Goal: Complete application form

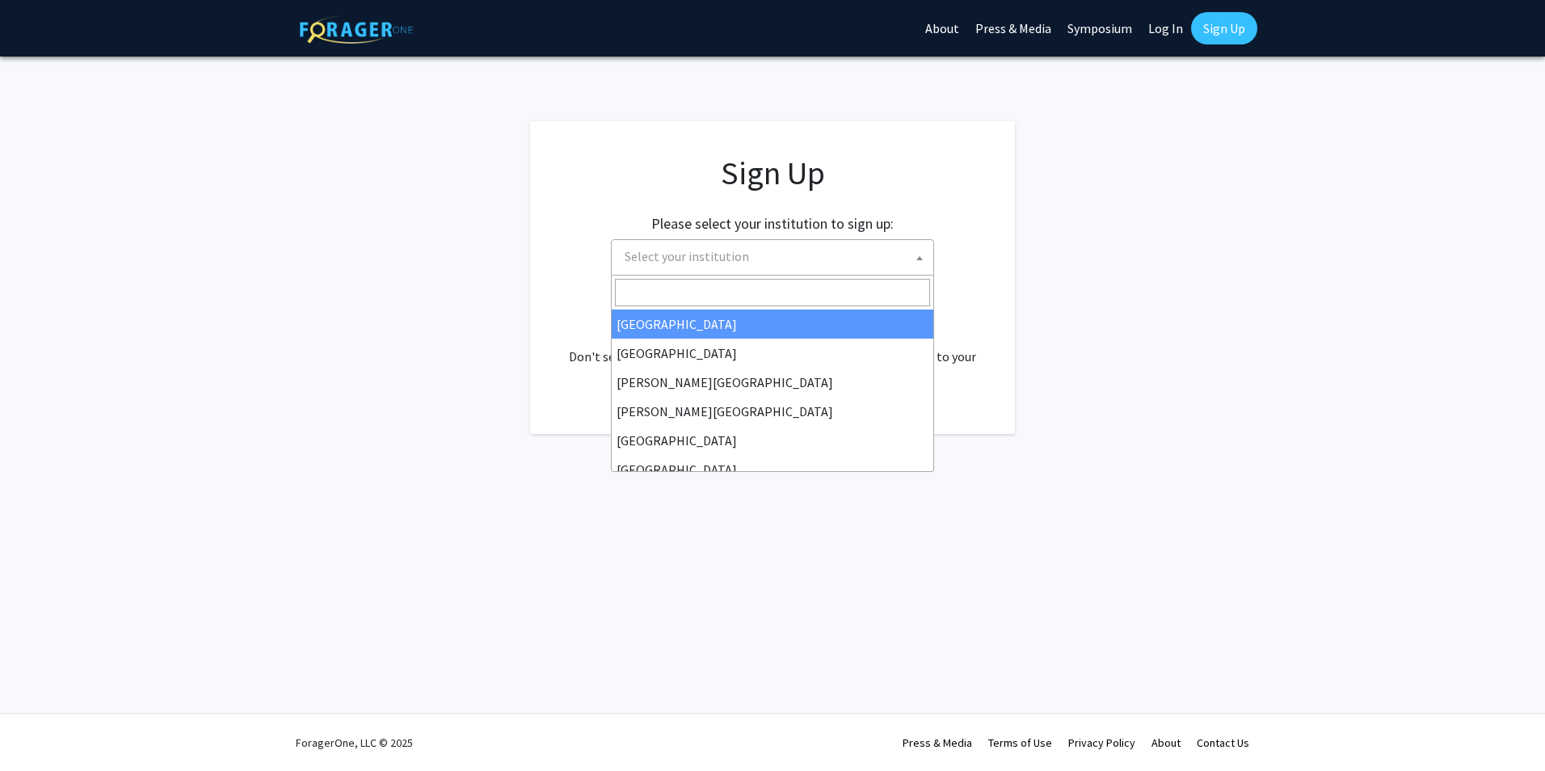
click at [698, 265] on span "Select your institution" at bounding box center [775, 256] width 315 height 33
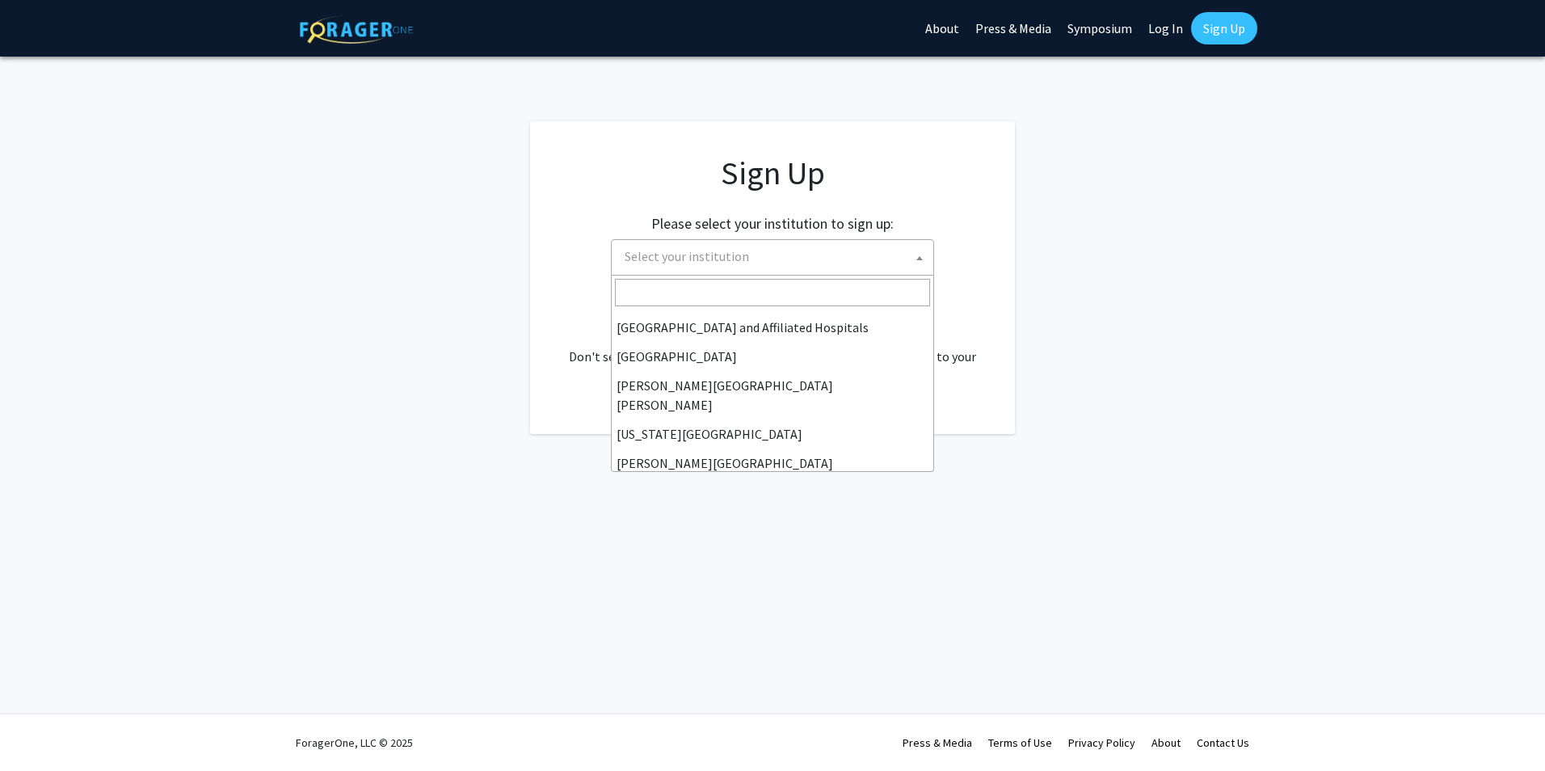
scroll to position [323, 0]
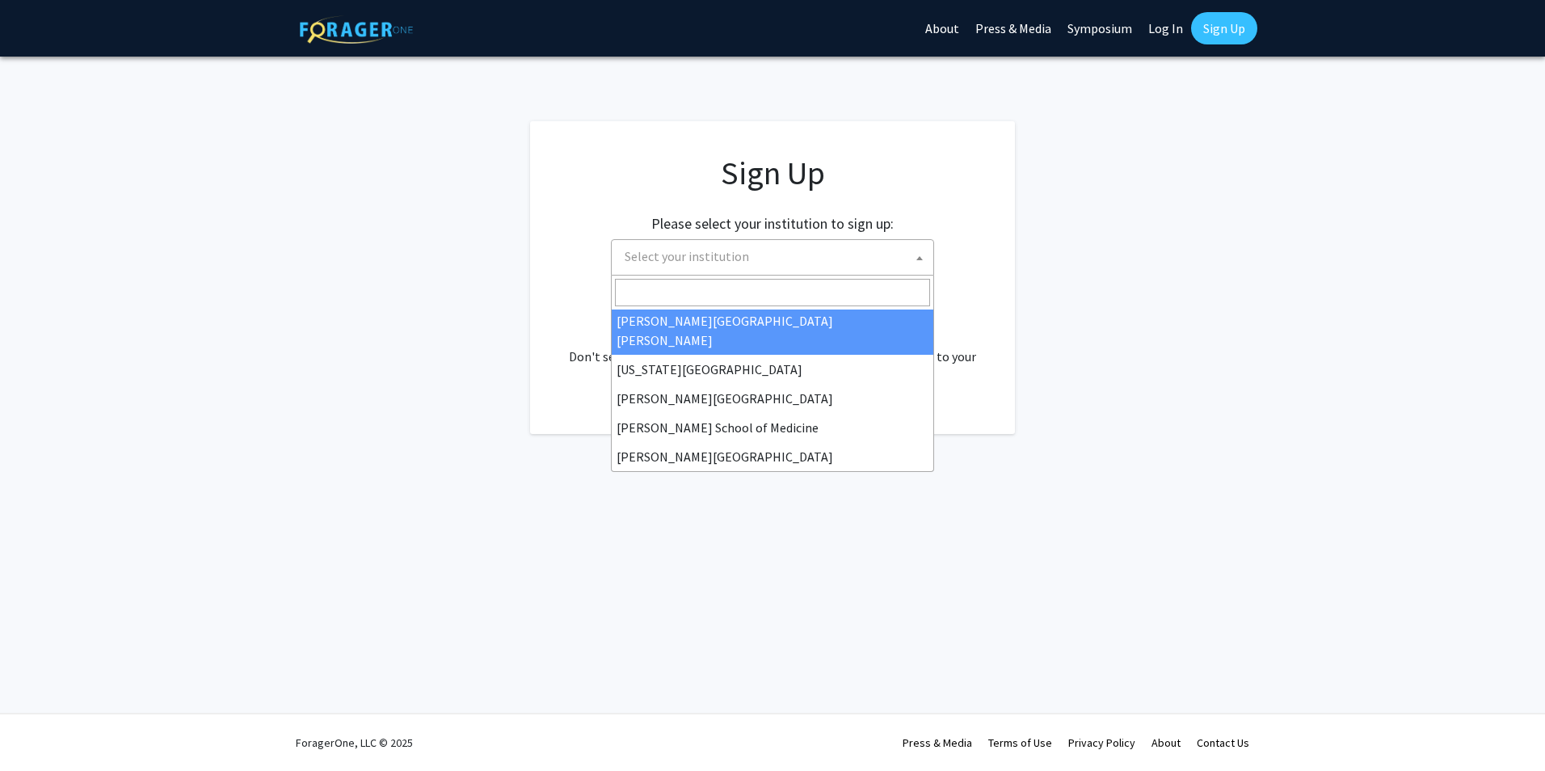
select select "1"
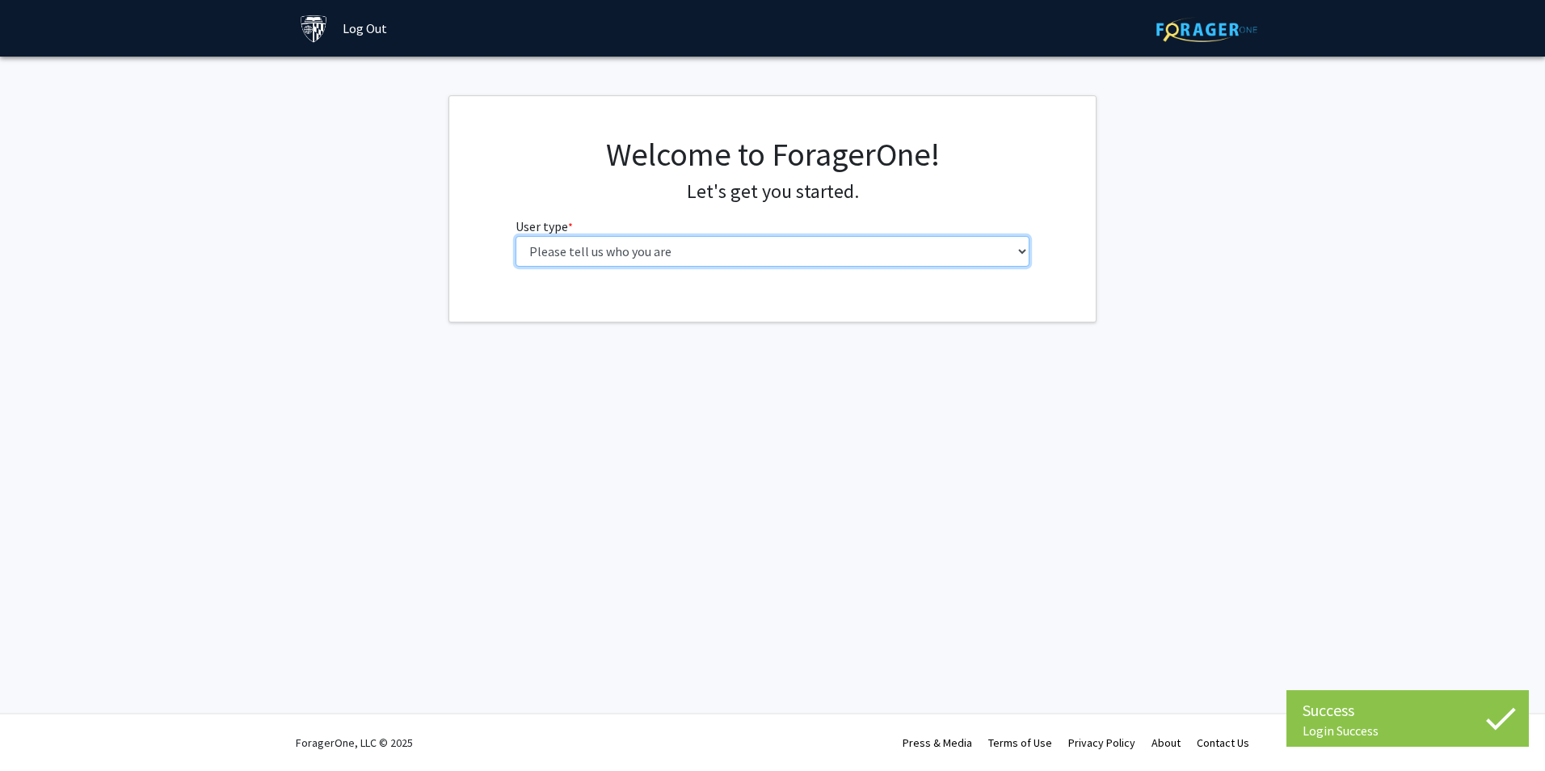
click at [604, 258] on select "Please tell us who you are Undergraduate Student Master's Student Doctoral Cand…" at bounding box center [773, 251] width 515 height 31
select select "2: masters"
click at [516, 236] on select "Please tell us who you are Undergraduate Student Master's Student Doctoral Cand…" at bounding box center [773, 251] width 515 height 31
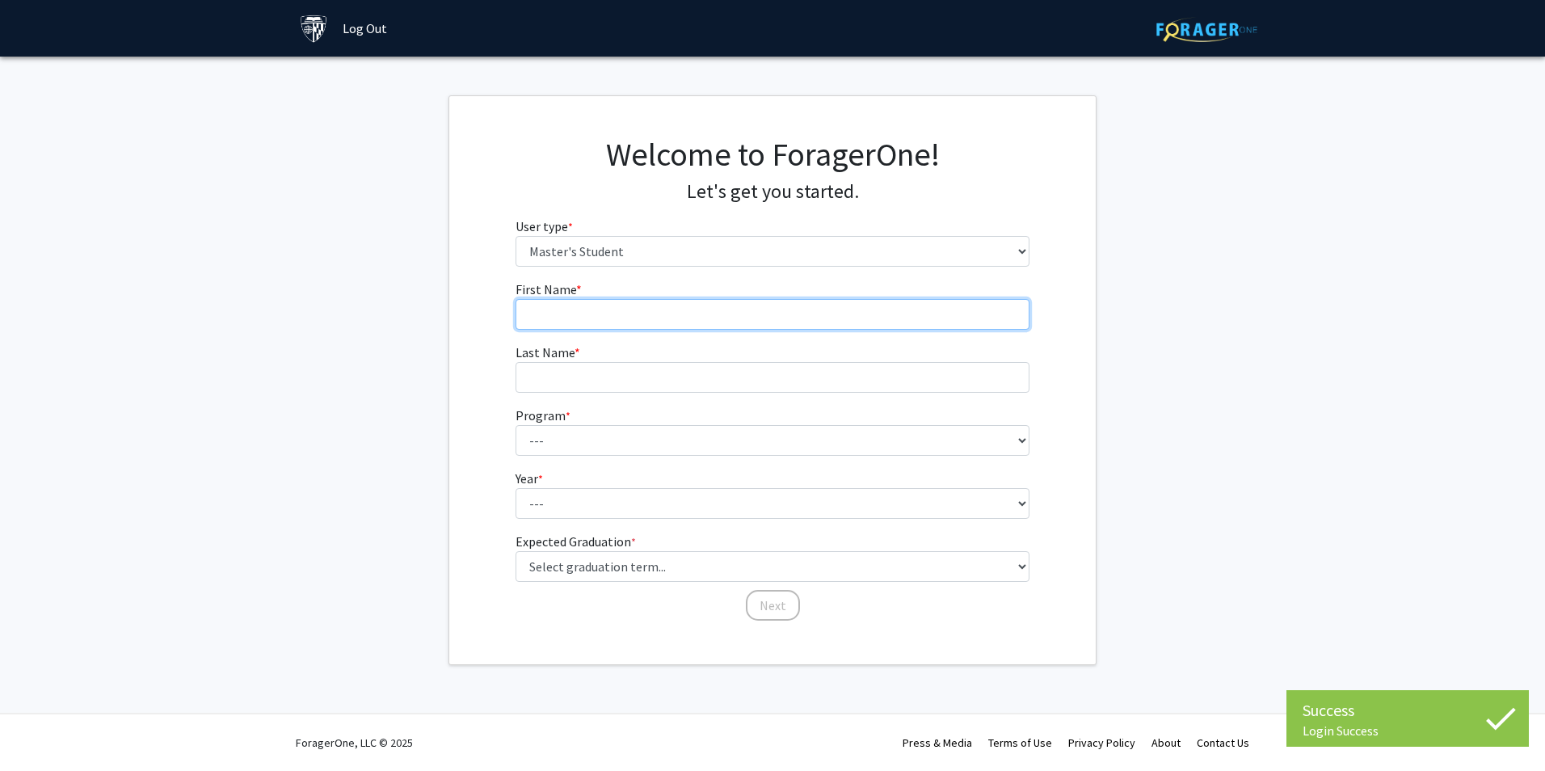
click at [595, 310] on input "First Name * required" at bounding box center [773, 314] width 515 height 31
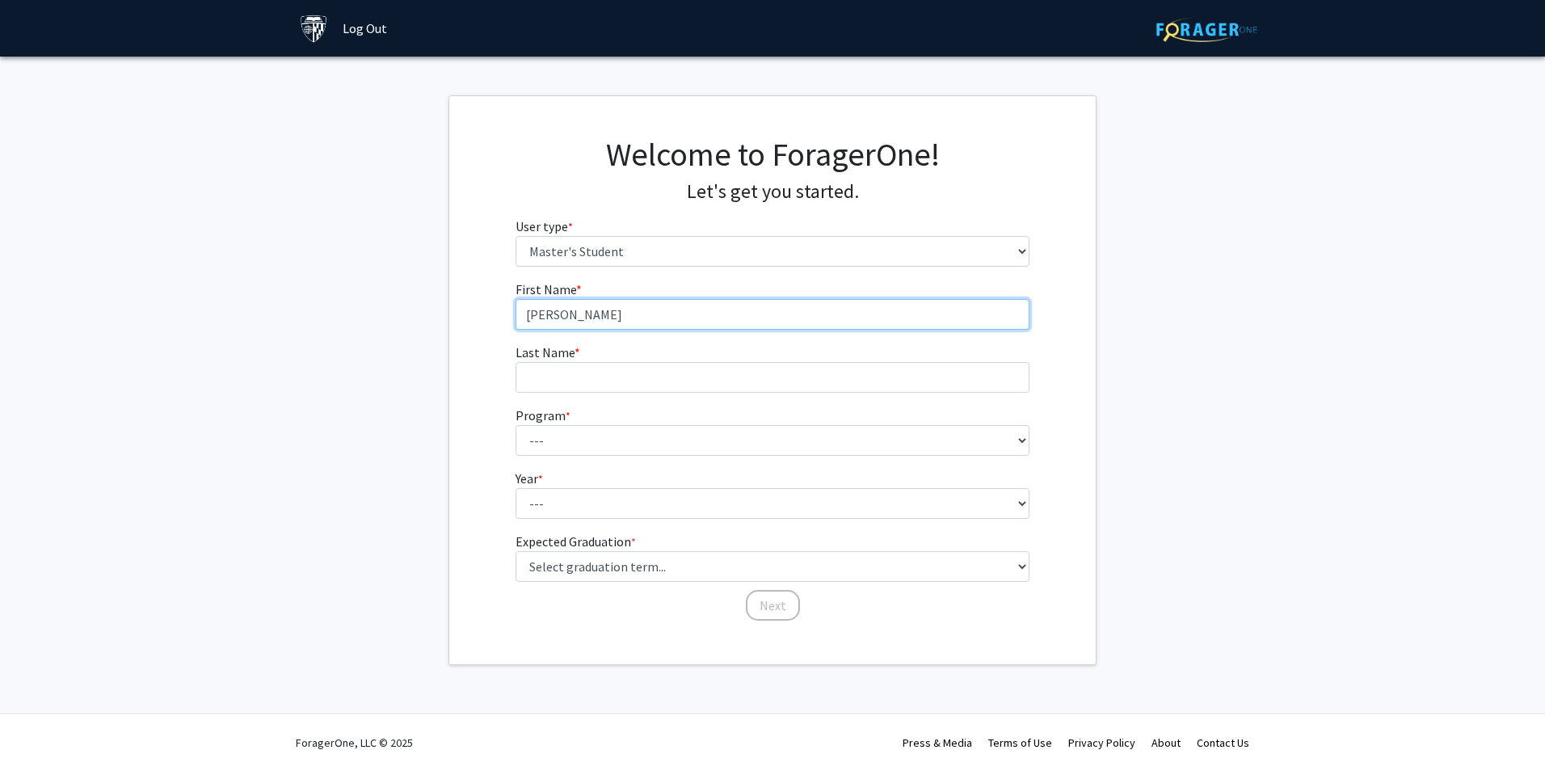
type input "[PERSON_NAME]"
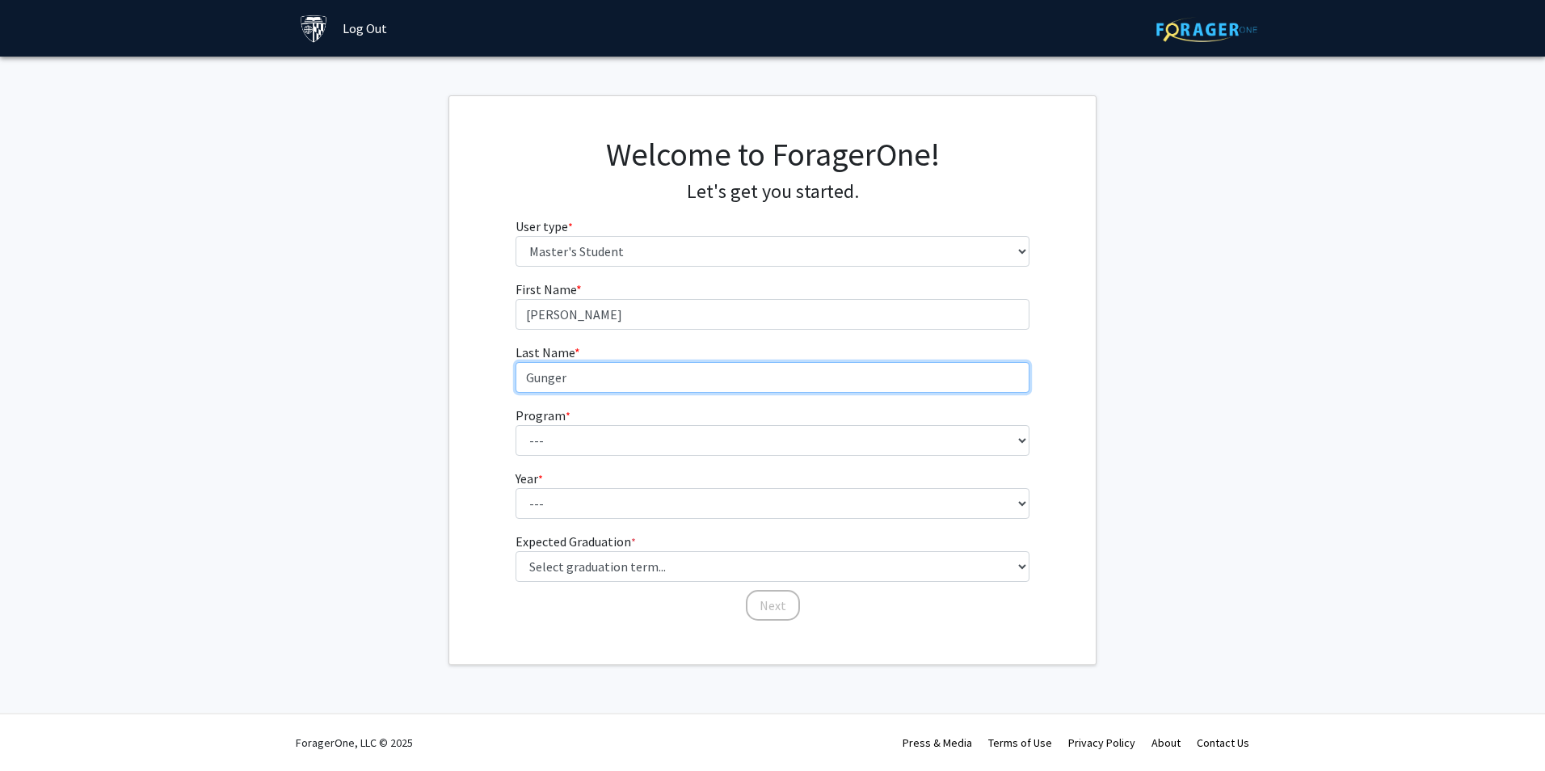
type input "Gunger"
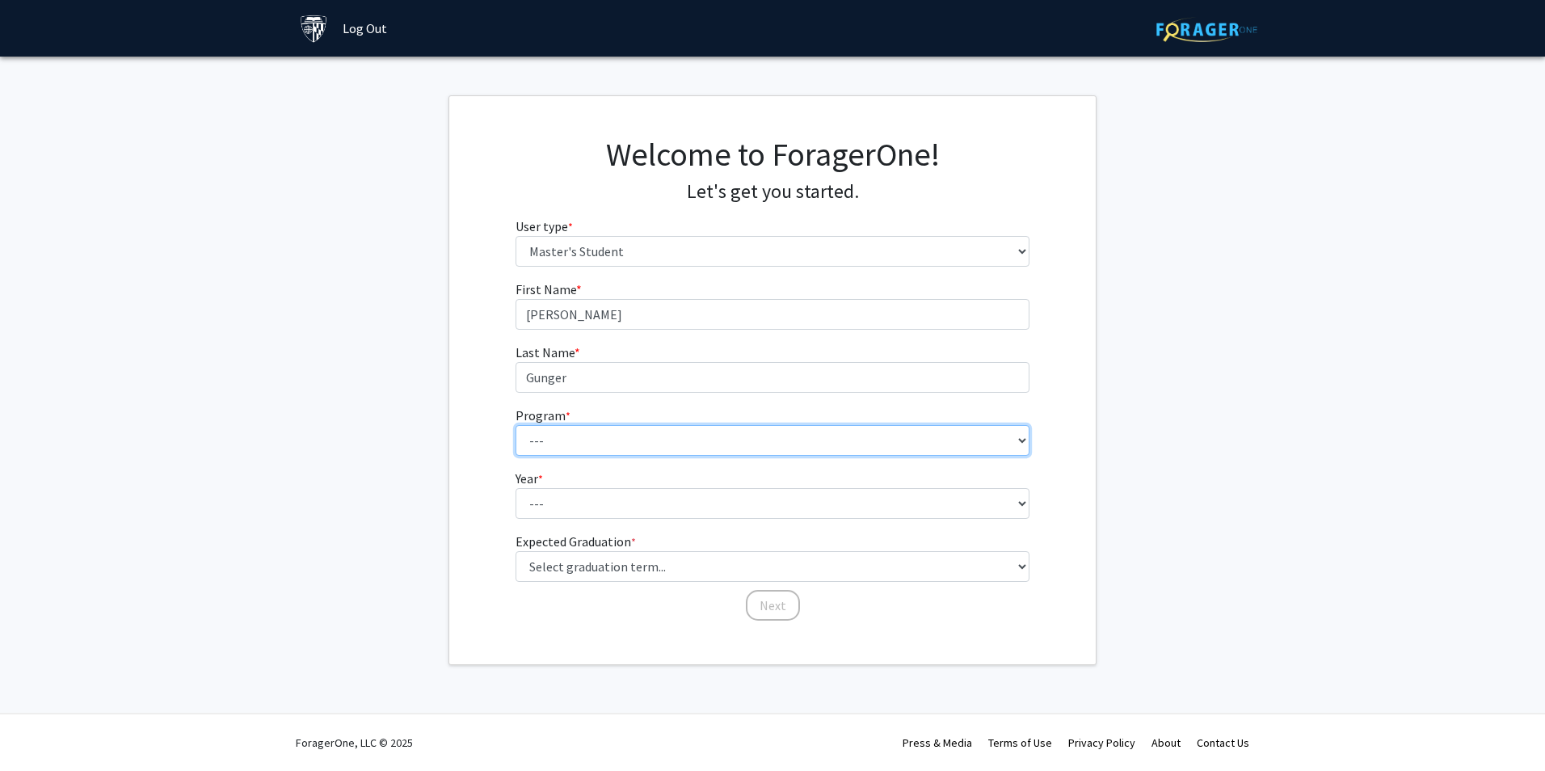
click at [597, 439] on select "--- Anatomy Education Applied and Computational Mathematics Applied Biomedical …" at bounding box center [773, 440] width 515 height 31
select select "58: 47"
click at [516, 425] on select "--- Anatomy Education Applied and Computational Mathematics Applied Biomedical …" at bounding box center [773, 440] width 515 height 31
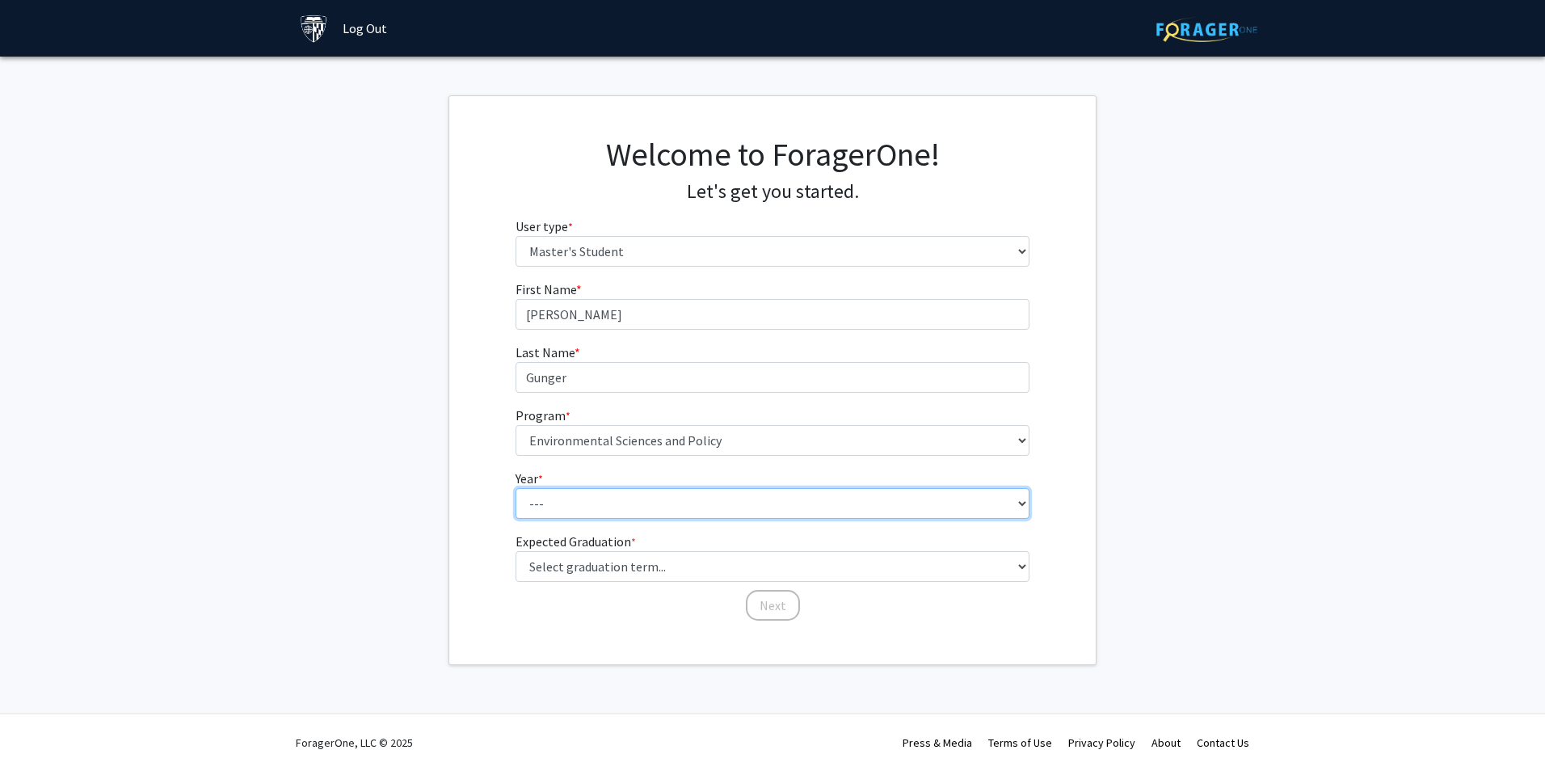
click at [622, 497] on select "--- First Year Second Year" at bounding box center [773, 503] width 515 height 31
select select "1: first_year"
click at [516, 488] on select "--- First Year Second Year" at bounding box center [773, 503] width 515 height 31
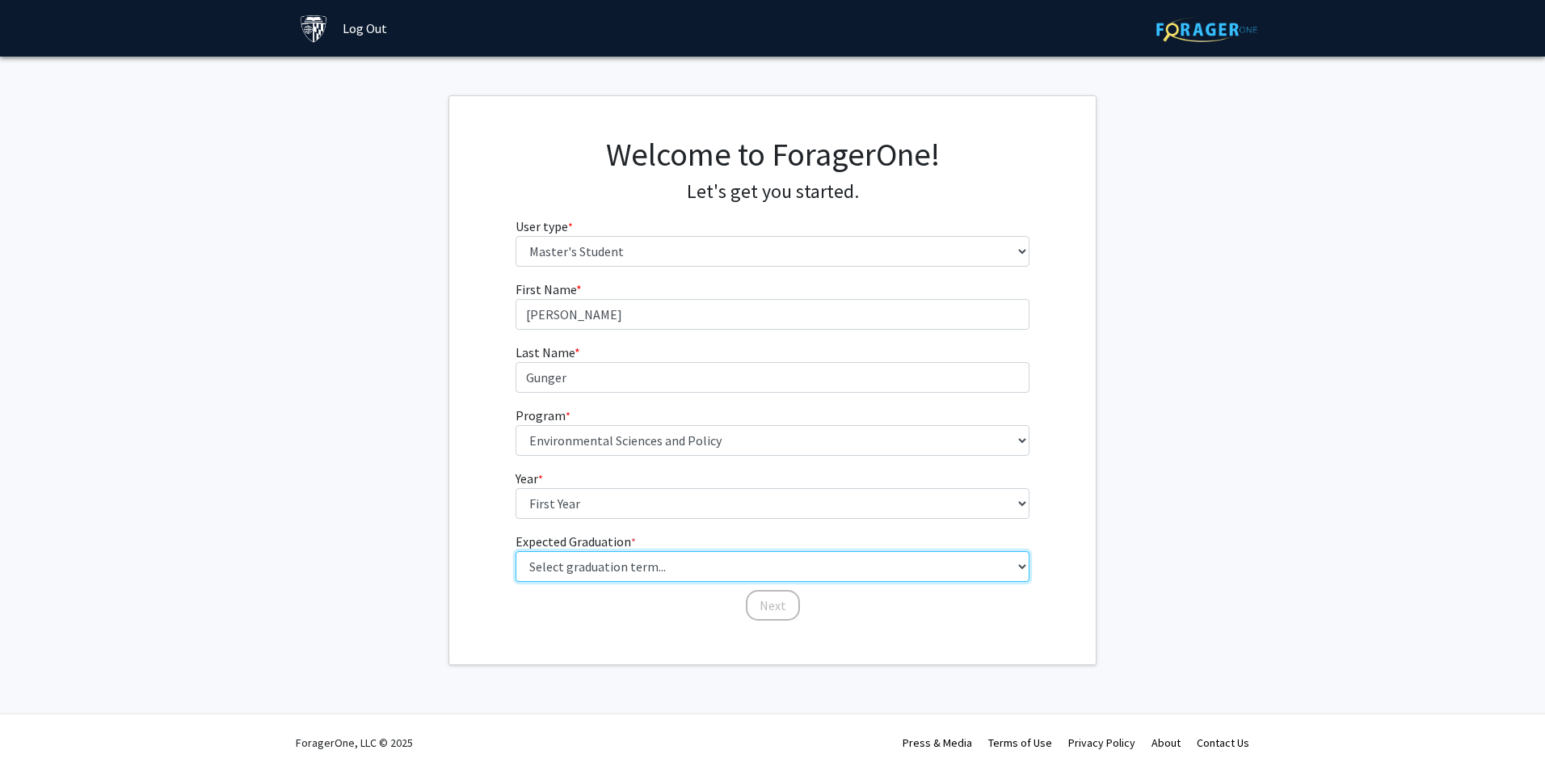
click at [603, 572] on select "Select graduation term... Spring 2025 Summer 2025 Fall 2025 Winter 2025 Spring …" at bounding box center [773, 566] width 515 height 31
select select "9: spring_2027"
click at [516, 551] on select "Select graduation term... Spring 2025 Summer 2025 Fall 2025 Winter 2025 Spring …" at bounding box center [773, 566] width 515 height 31
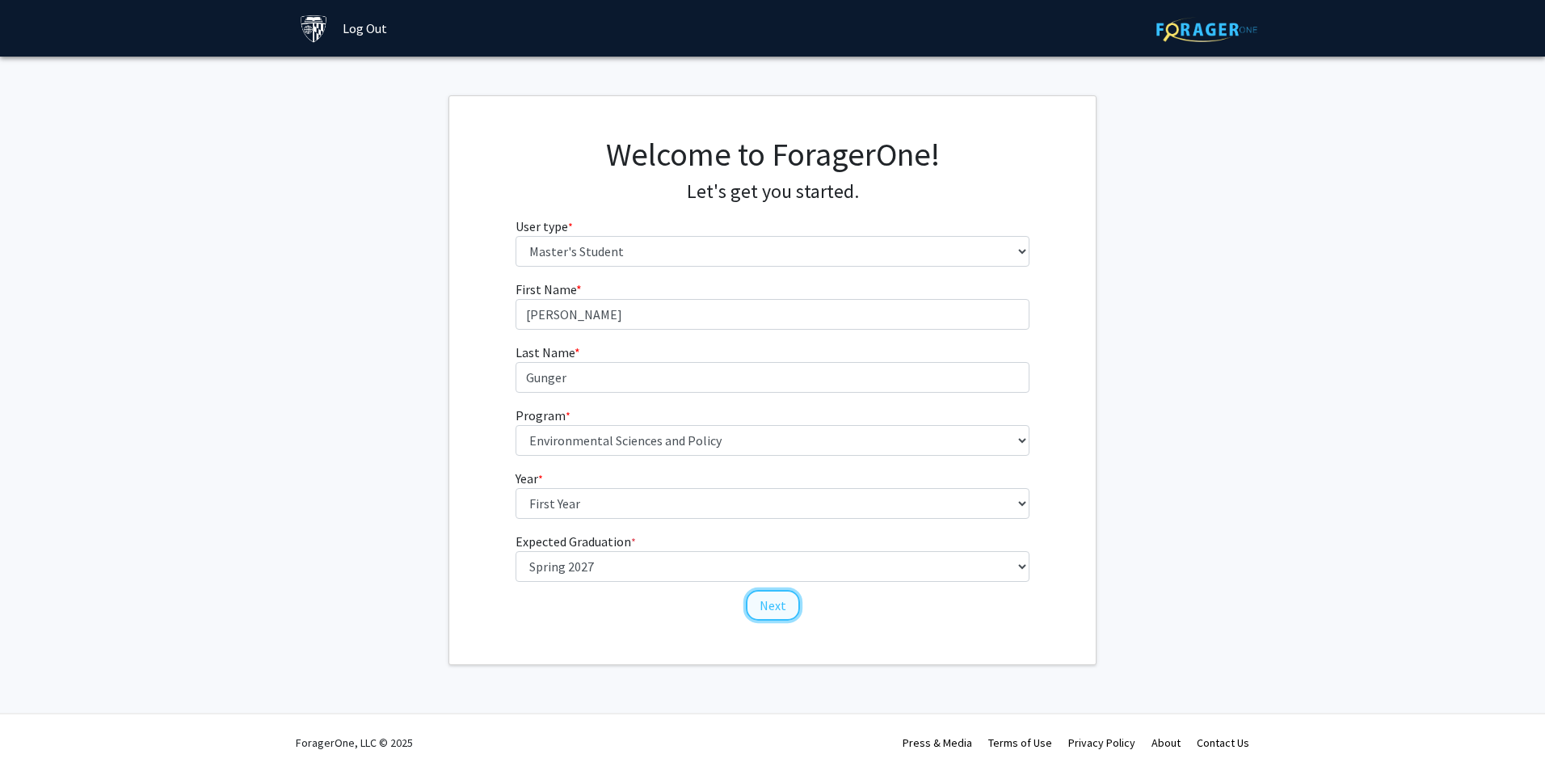
click at [772, 596] on button "Next" at bounding box center [773, 605] width 54 height 31
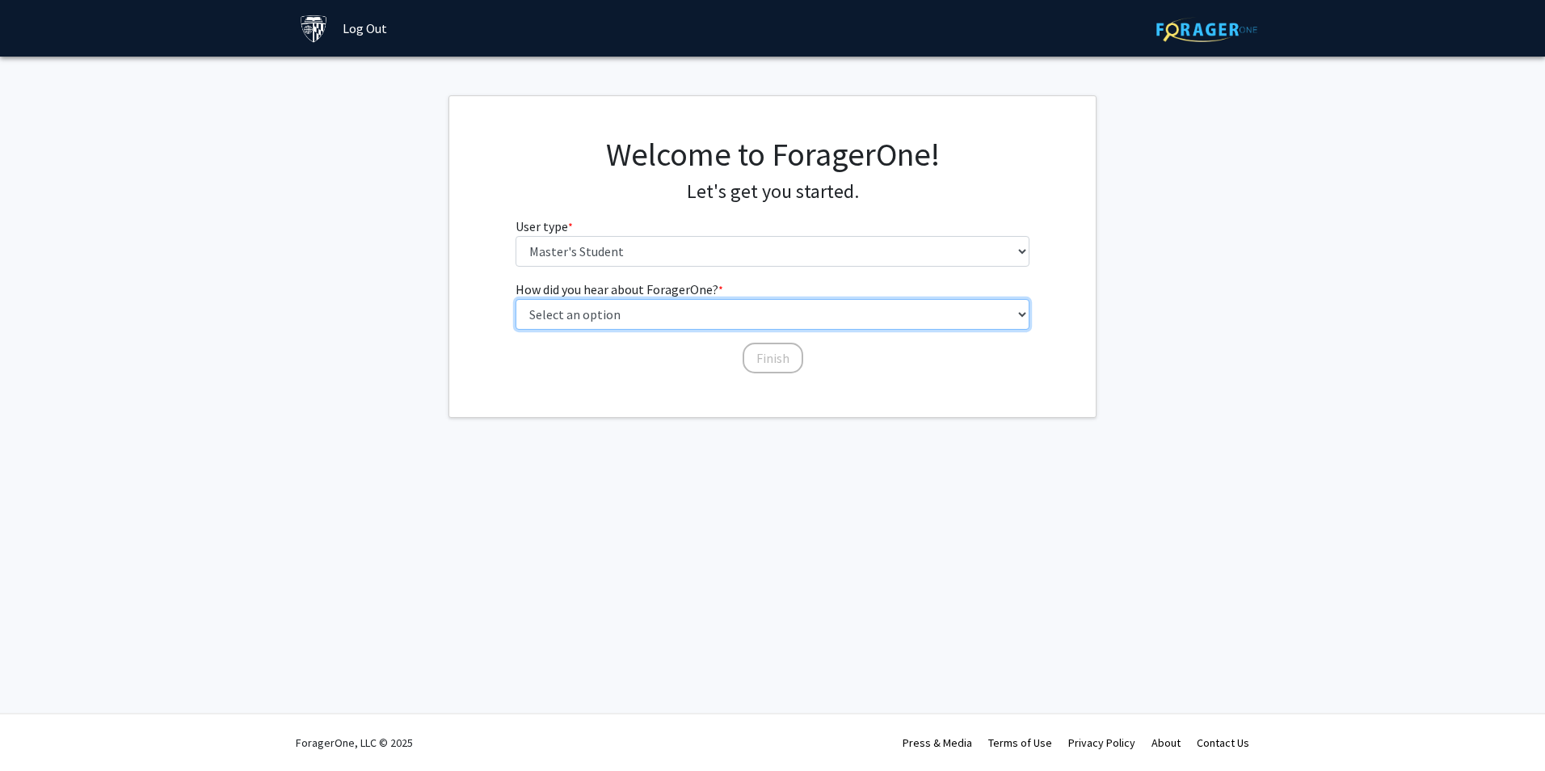
click at [618, 316] on select "Select an option Peer/student recommendation Faculty/staff recommendation Unive…" at bounding box center [773, 314] width 515 height 31
select select "3: university_website"
click at [516, 299] on select "Select an option Peer/student recommendation Faculty/staff recommendation Unive…" at bounding box center [773, 314] width 515 height 31
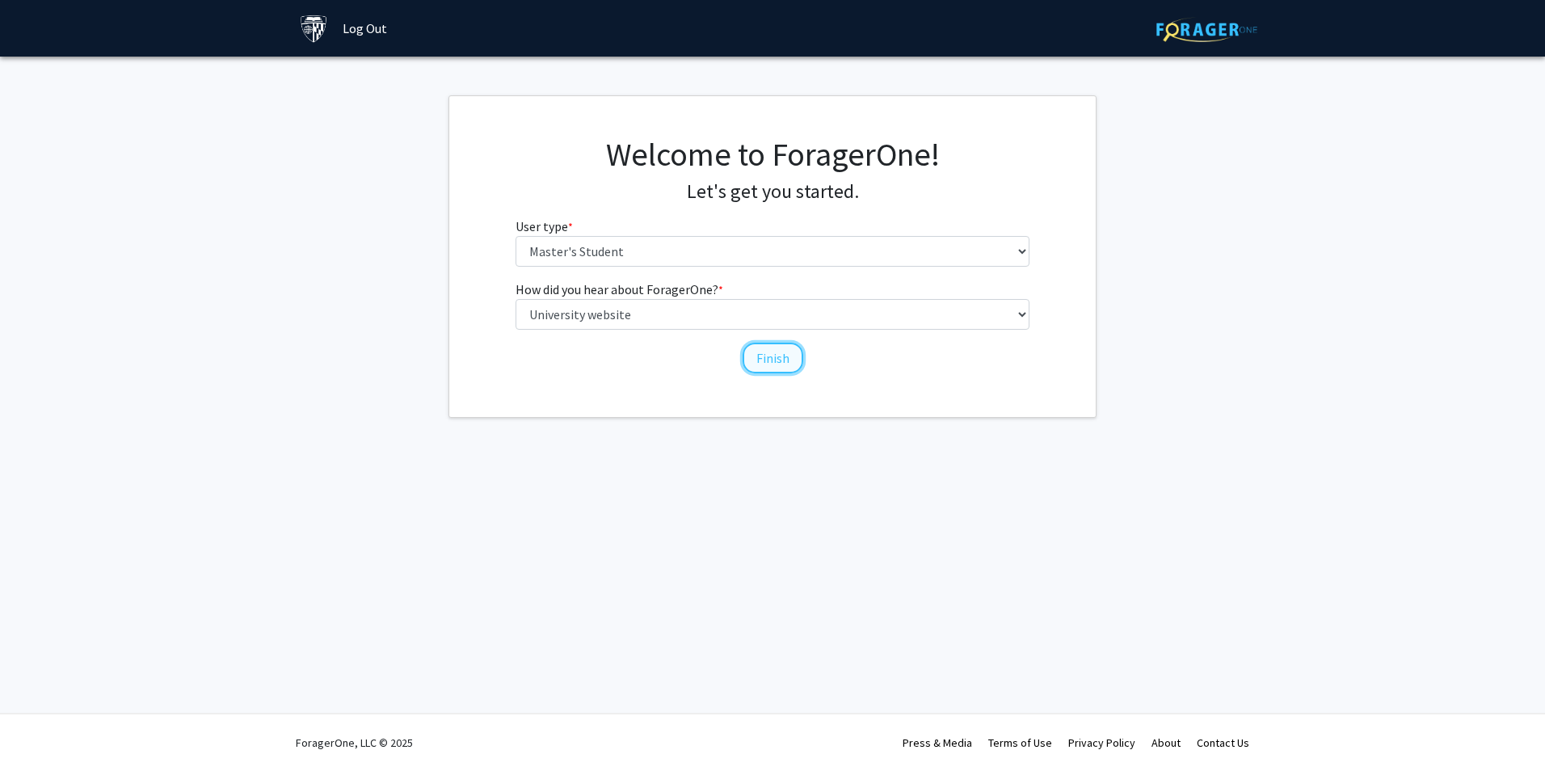
click at [765, 367] on button "Finish" at bounding box center [773, 358] width 61 height 31
